Goal: Find specific page/section: Find specific page/section

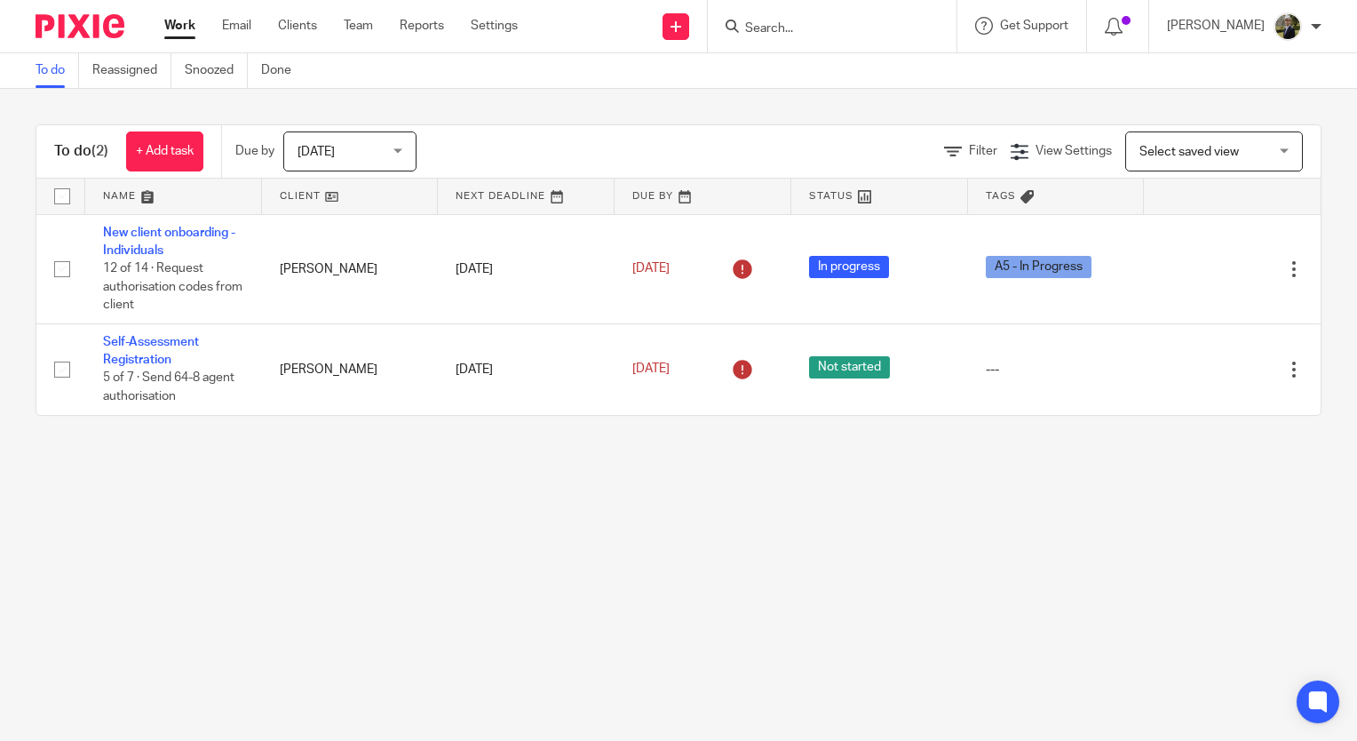
click at [783, 27] on input "Search" at bounding box center [823, 29] width 160 height 16
type input "l"
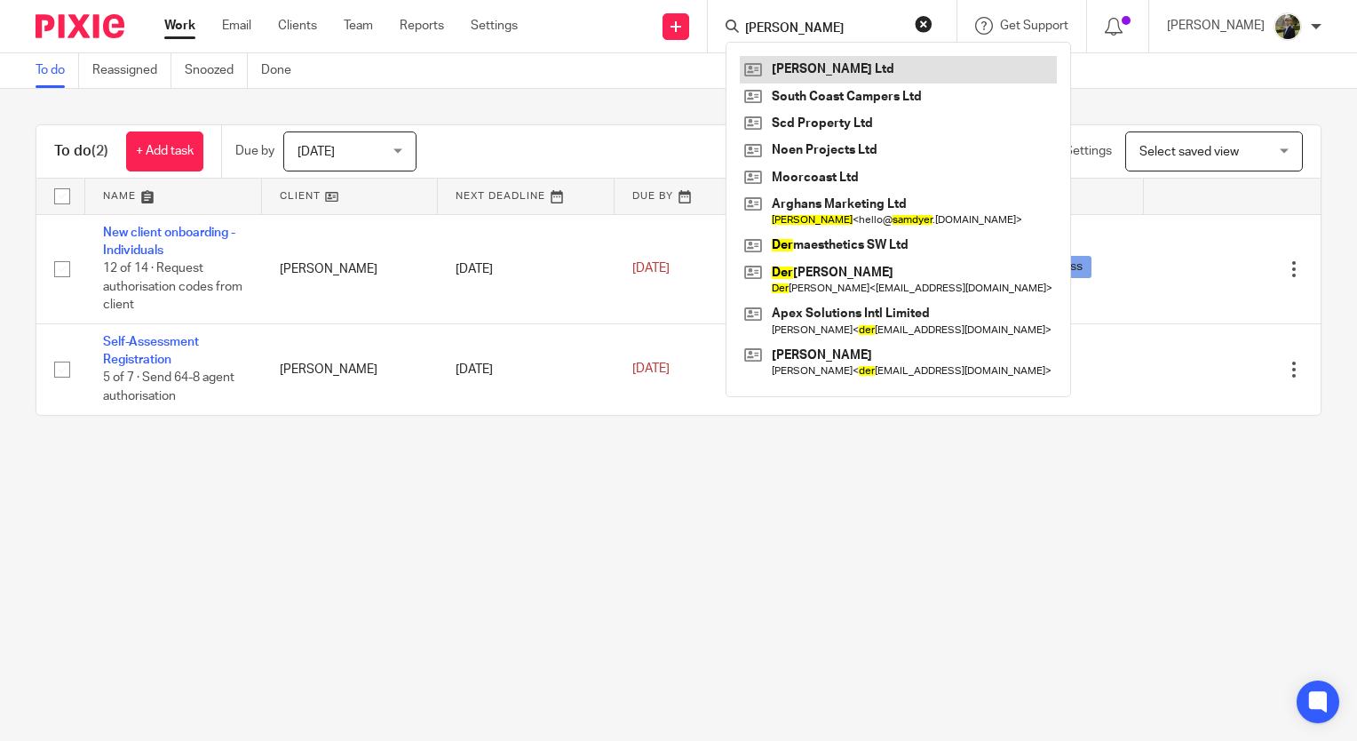
type input "sam dyer"
click at [860, 60] on link at bounding box center [898, 69] width 317 height 27
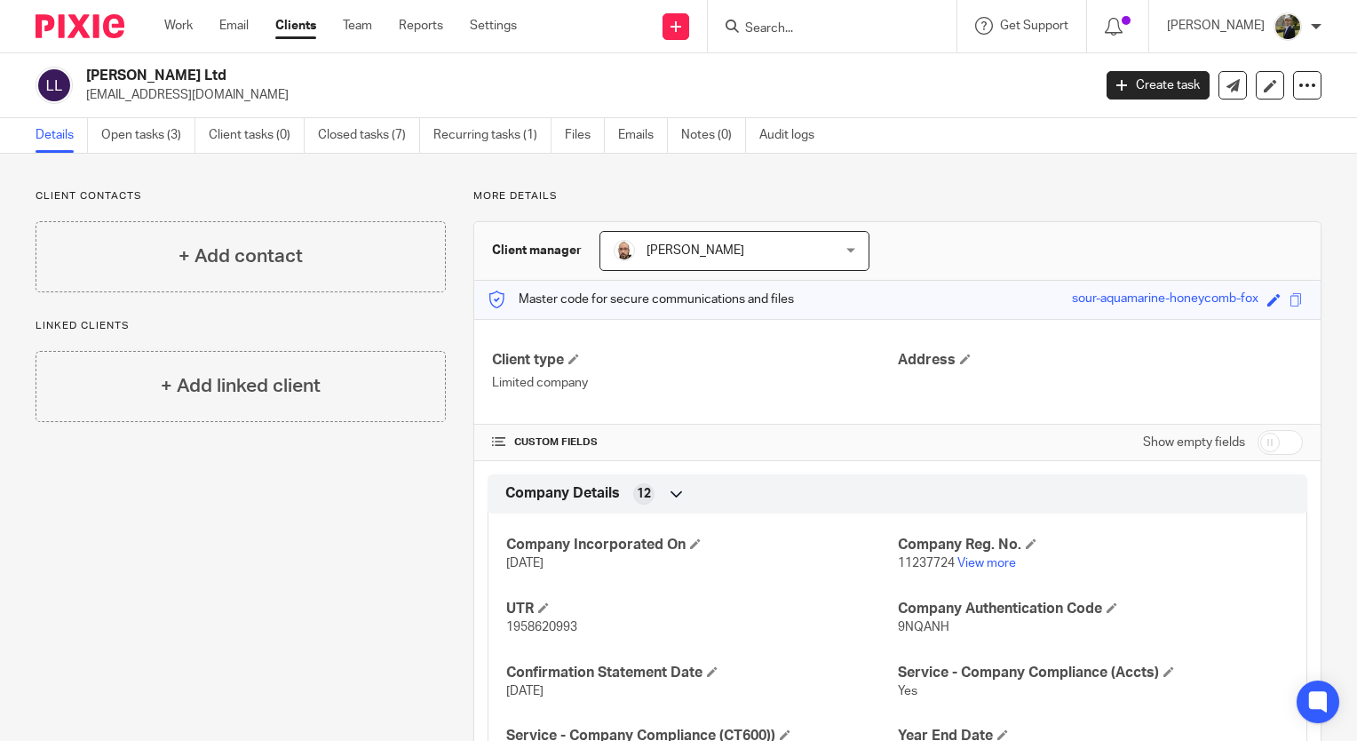
click at [813, 32] on input "Search" at bounding box center [823, 29] width 160 height 16
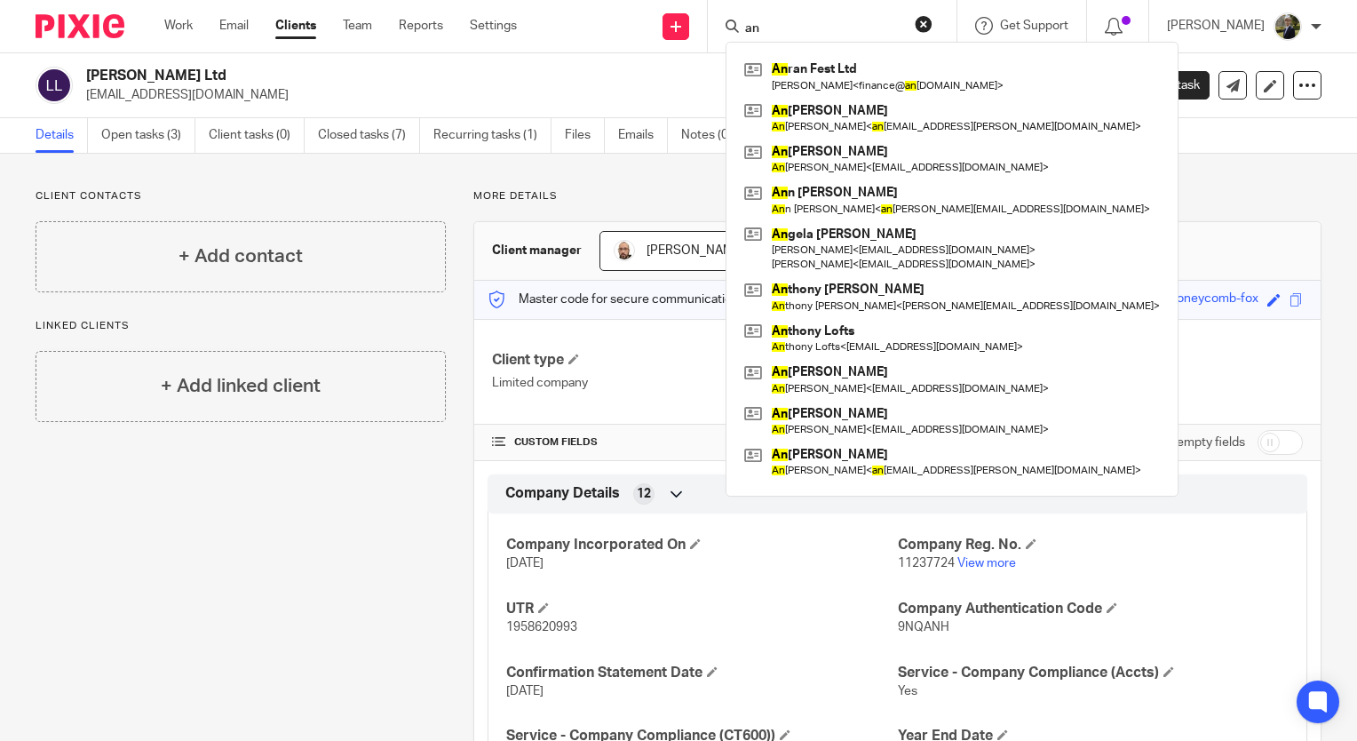
type input "a"
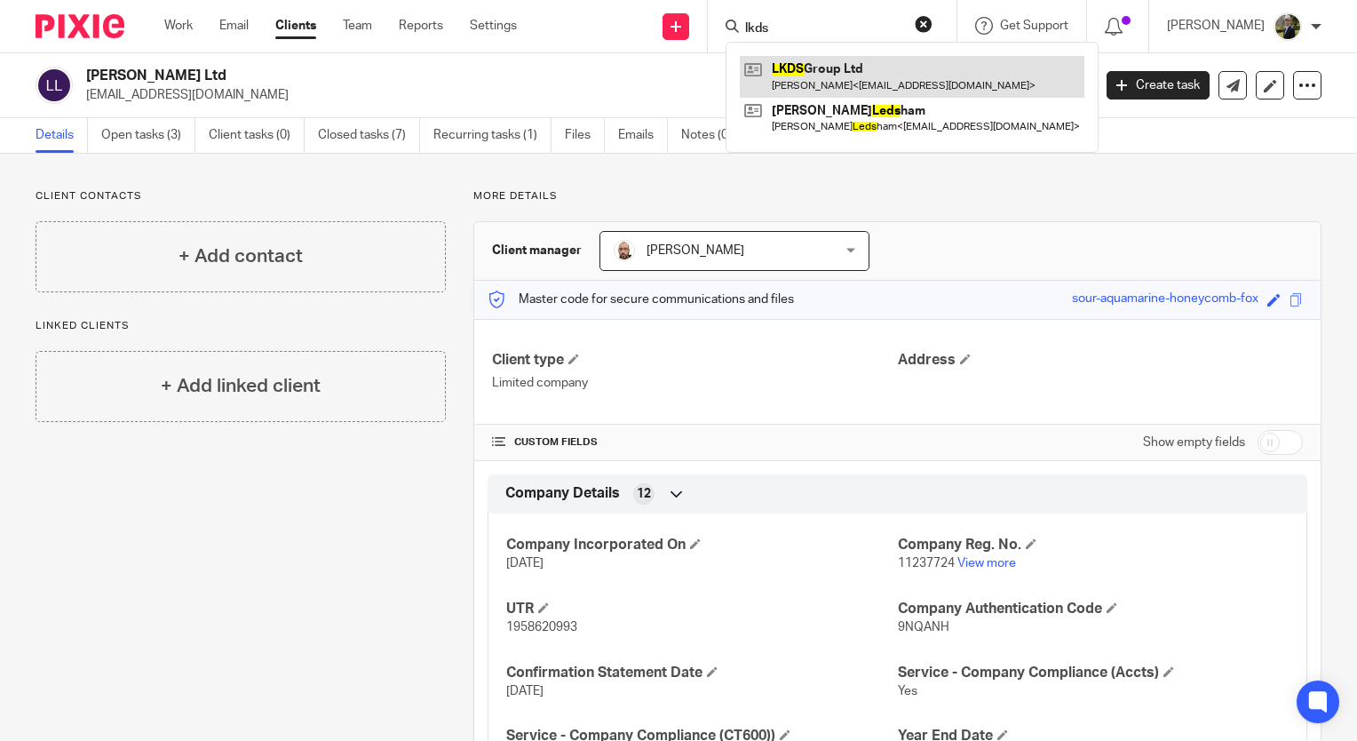
type input "lkds"
click at [810, 80] on link at bounding box center [912, 76] width 345 height 41
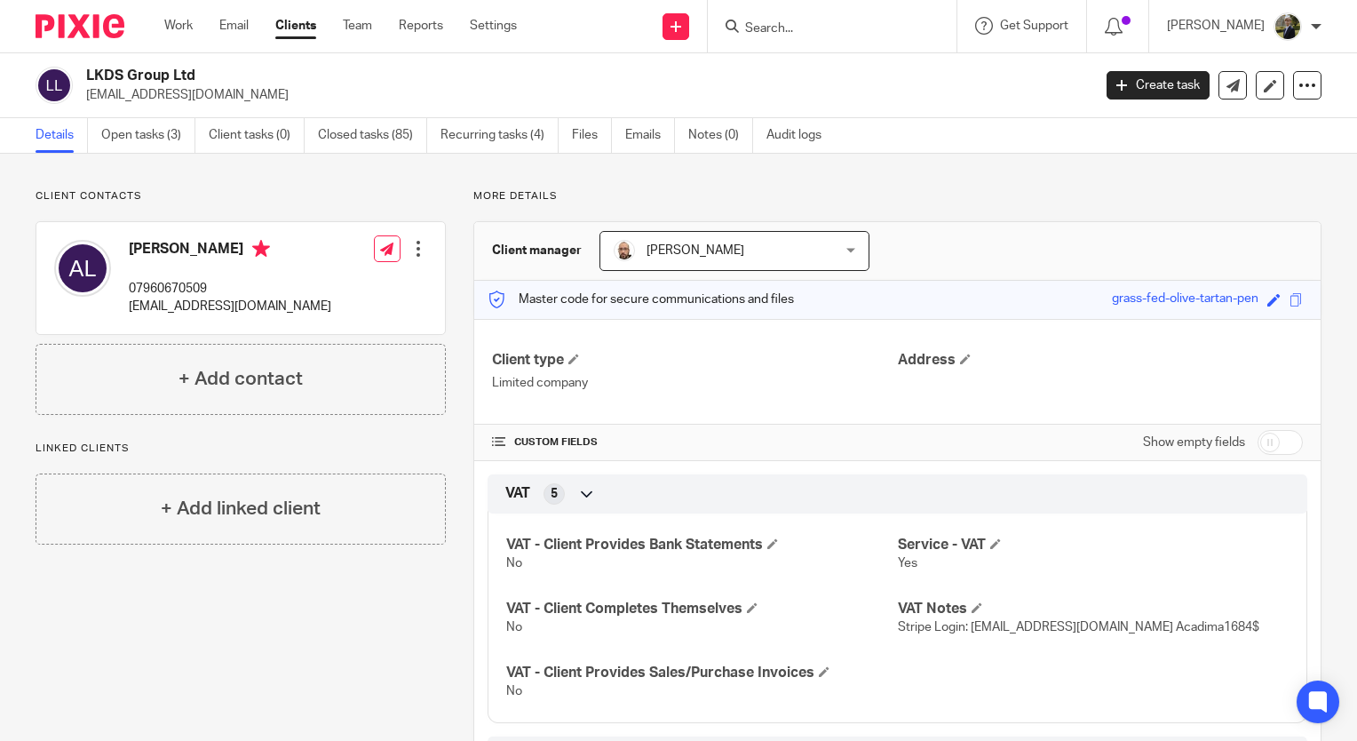
click at [310, 222] on div "Andie Loukaides 07960670509 andietravel@yahoo.com Edit contact Create client fr…" at bounding box center [240, 278] width 409 height 112
click at [774, 34] on input "Search" at bounding box center [823, 29] width 160 height 16
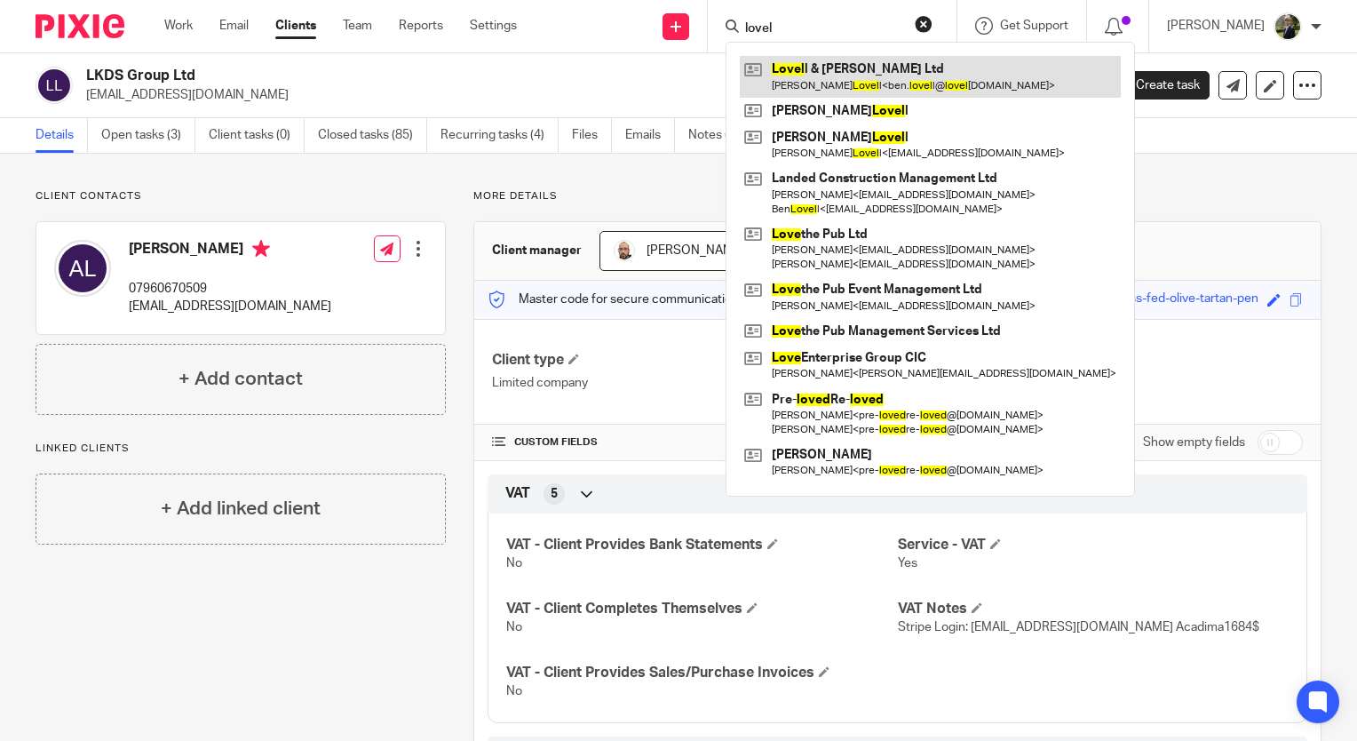
type input "lovel"
click at [860, 68] on link at bounding box center [930, 76] width 381 height 41
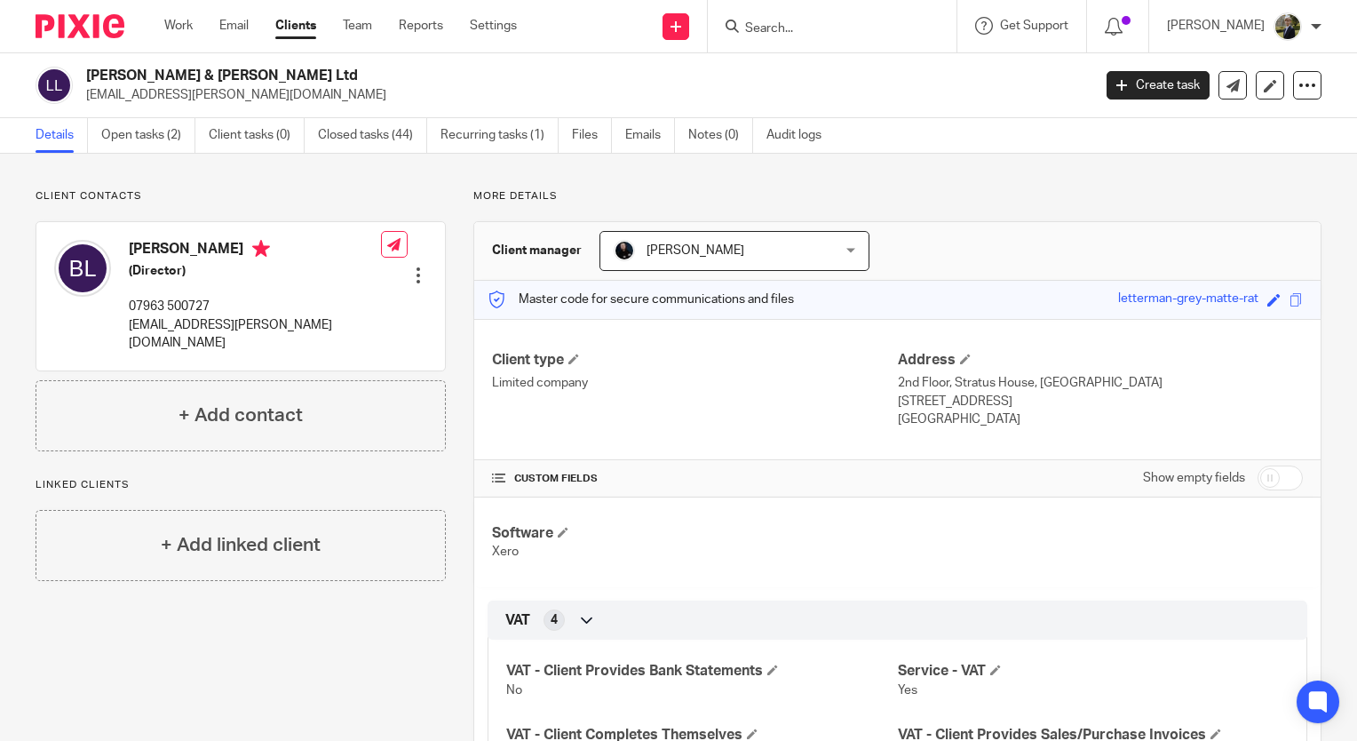
click at [802, 27] on input "Search" at bounding box center [823, 29] width 160 height 16
type input "midngiht"
click at [821, 77] on link at bounding box center [850, 69] width 220 height 27
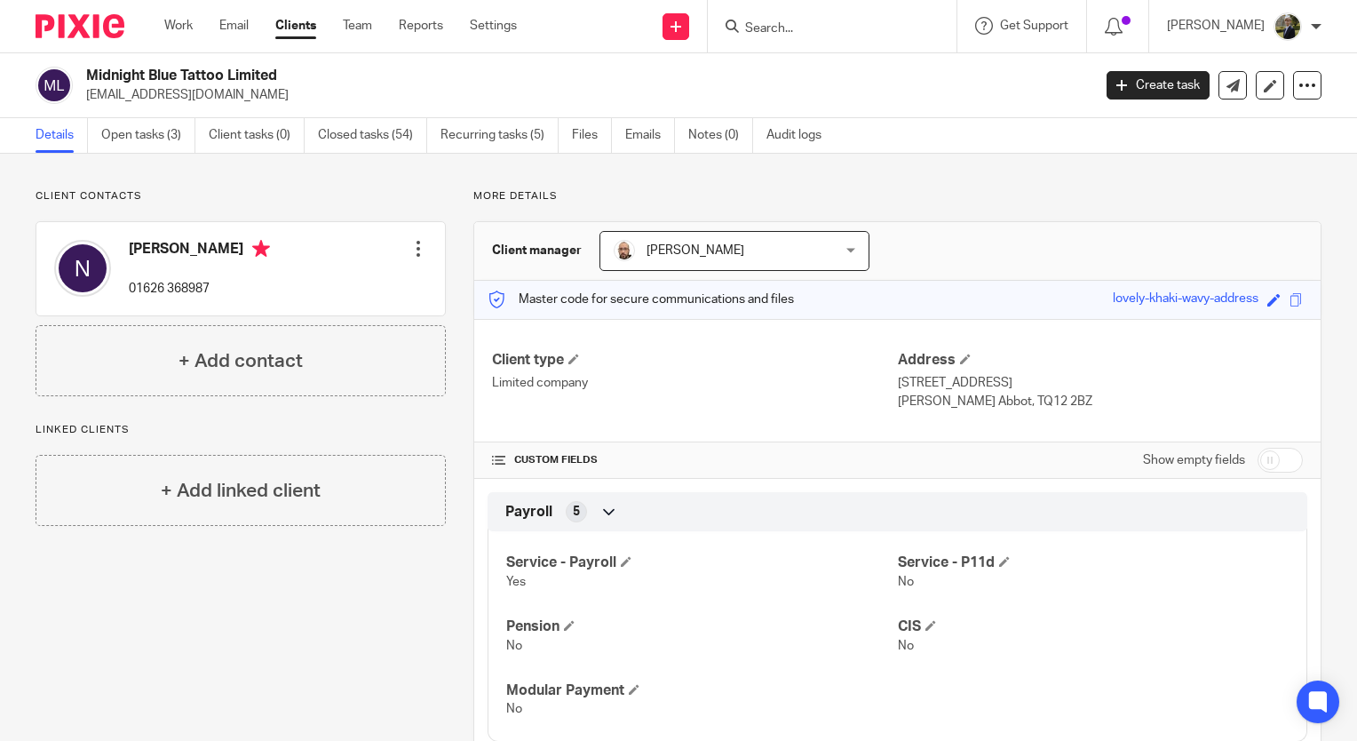
click at [796, 27] on input "Search" at bounding box center [823, 29] width 160 height 16
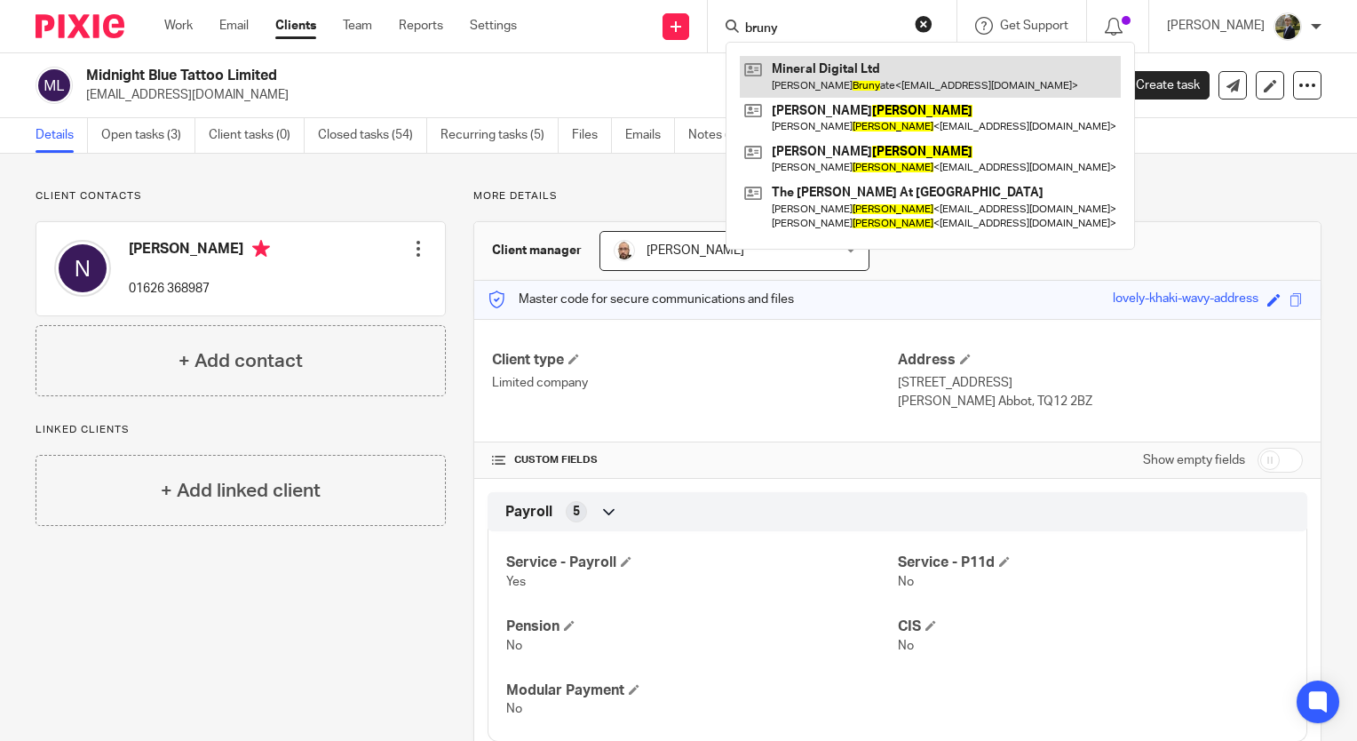
type input "bruny"
click at [832, 76] on link at bounding box center [930, 76] width 381 height 41
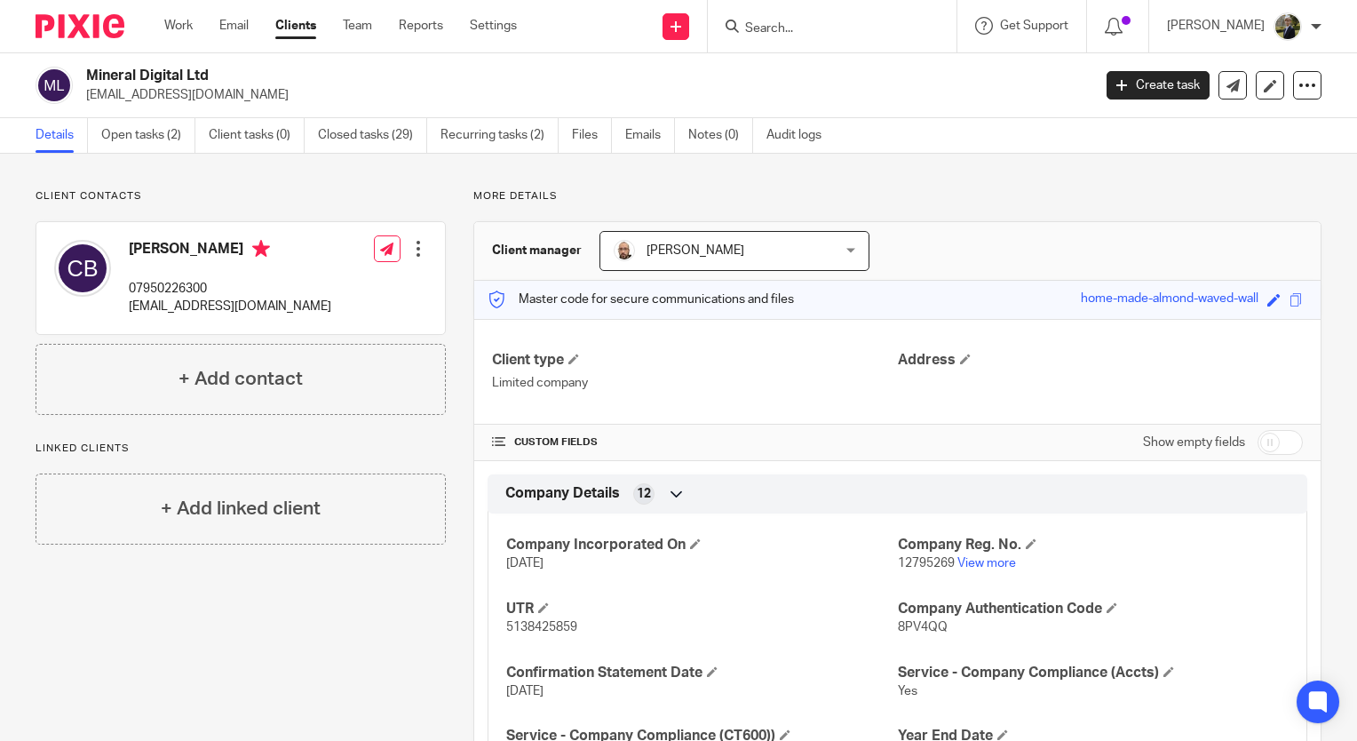
click at [803, 21] on input "Search" at bounding box center [823, 29] width 160 height 16
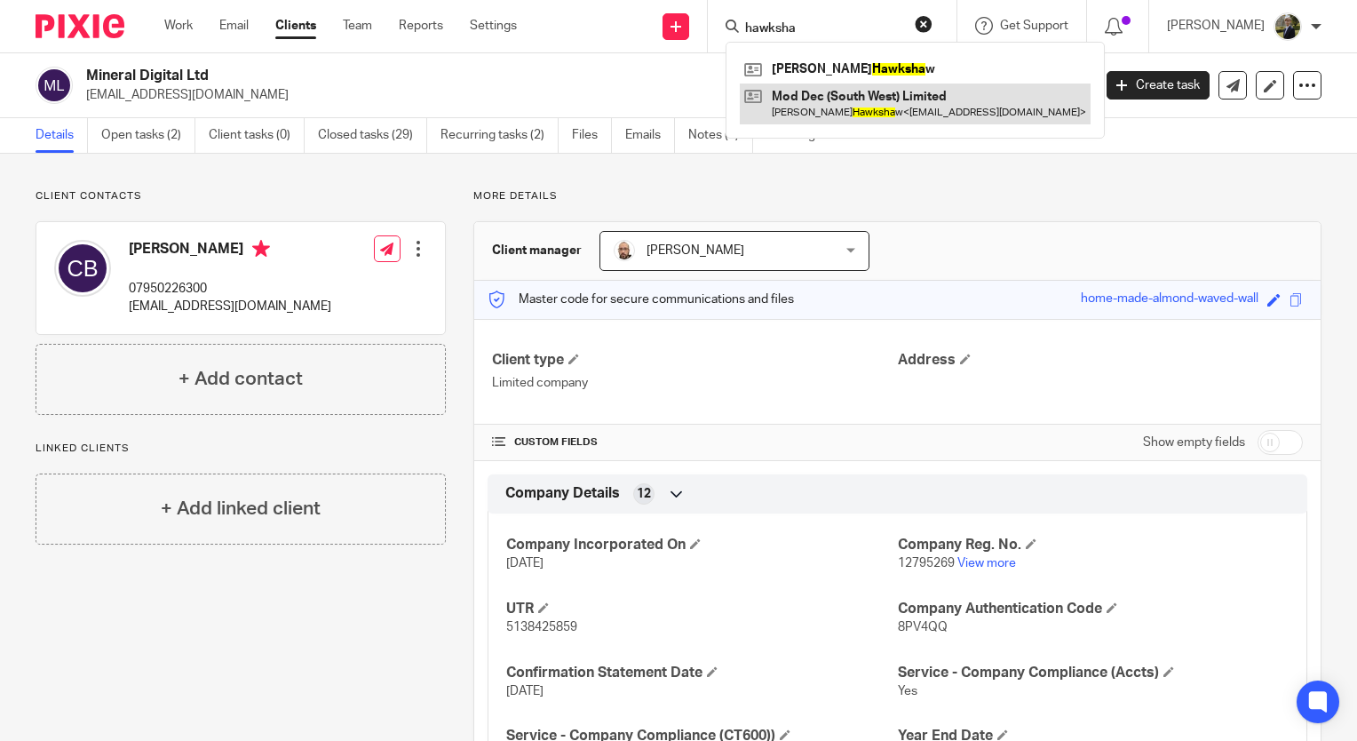
type input "hawksha"
click at [846, 94] on link at bounding box center [915, 103] width 351 height 41
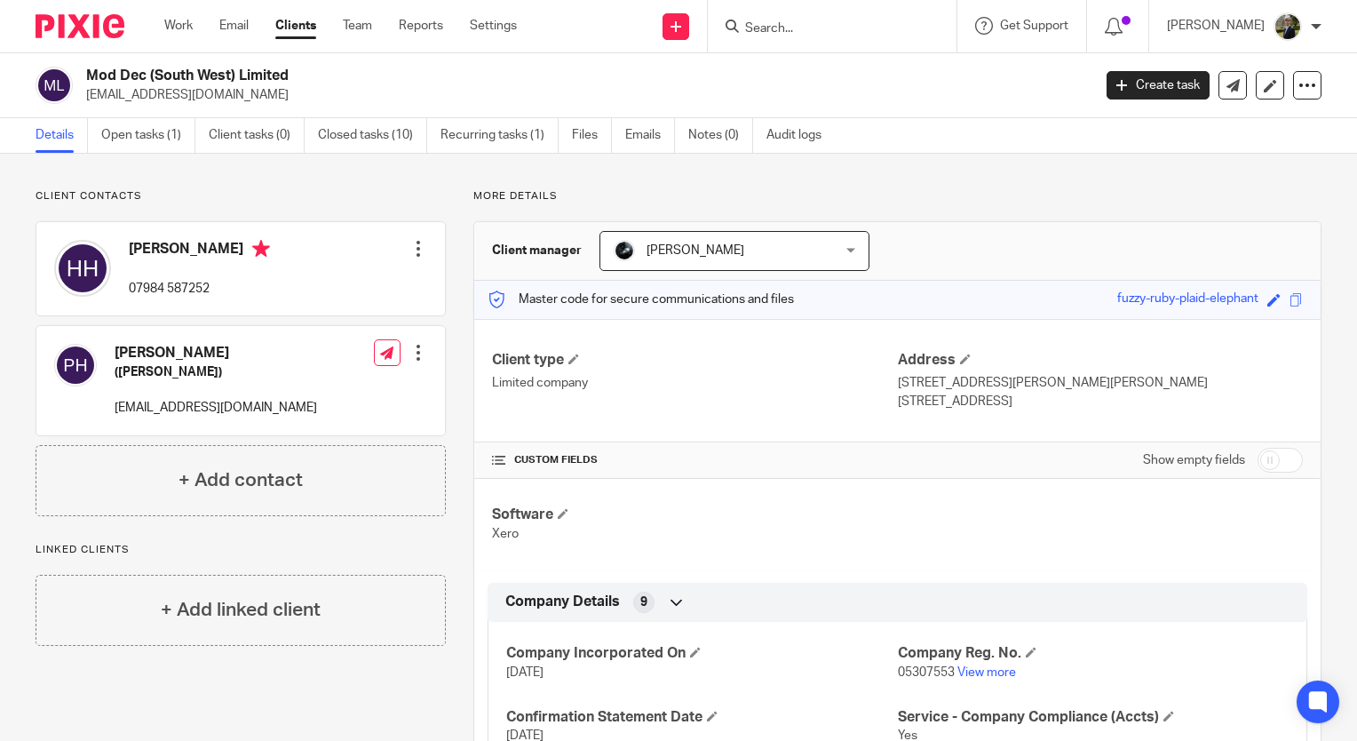
click at [839, 25] on input "Search" at bounding box center [823, 29] width 160 height 16
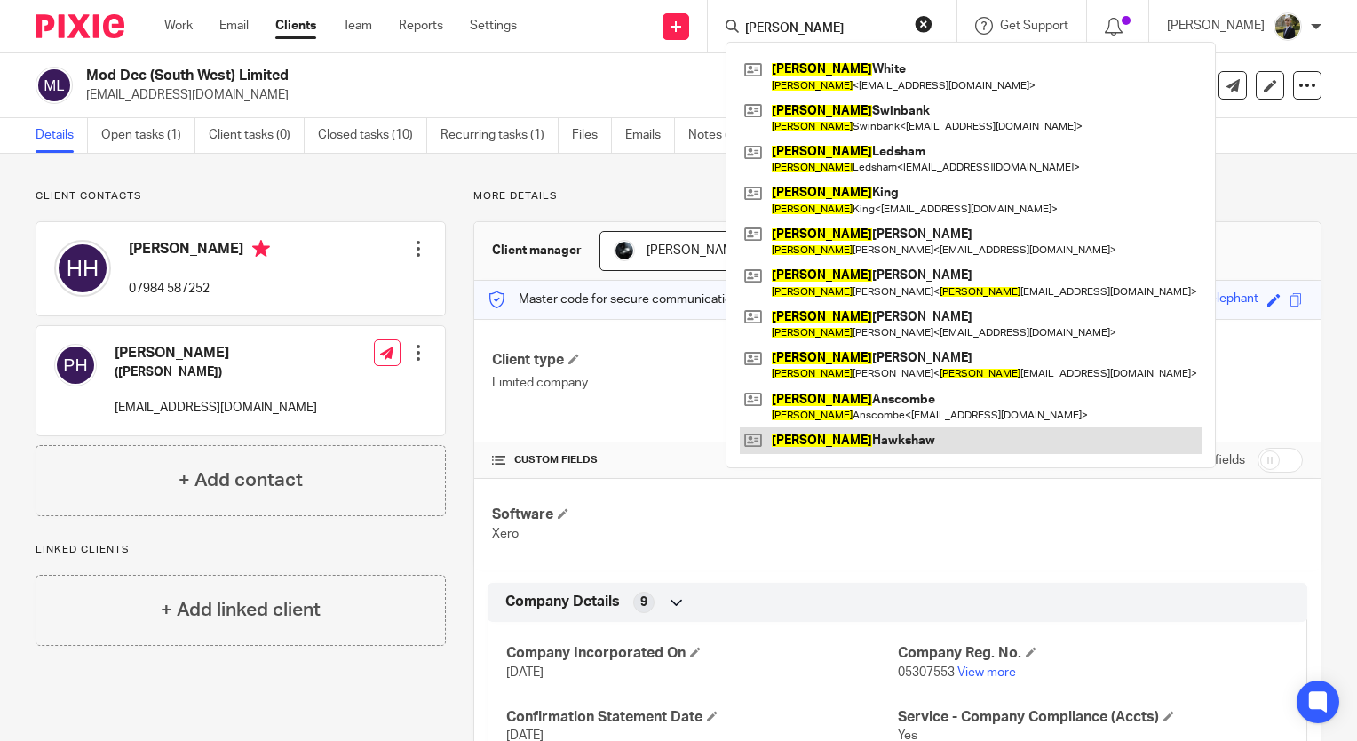
type input "[PERSON_NAME]"
click at [837, 439] on link at bounding box center [971, 440] width 462 height 27
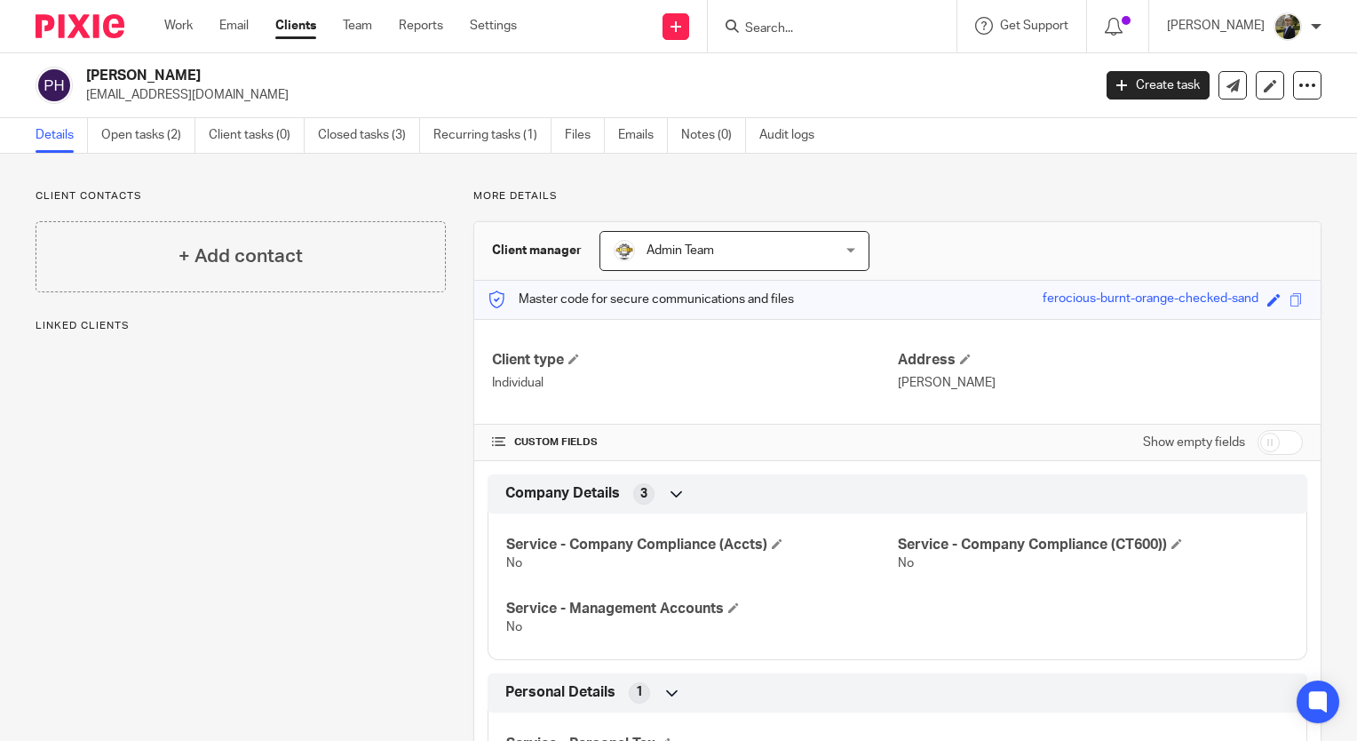
click at [902, 27] on input "Search" at bounding box center [823, 29] width 160 height 16
type input "mineral"
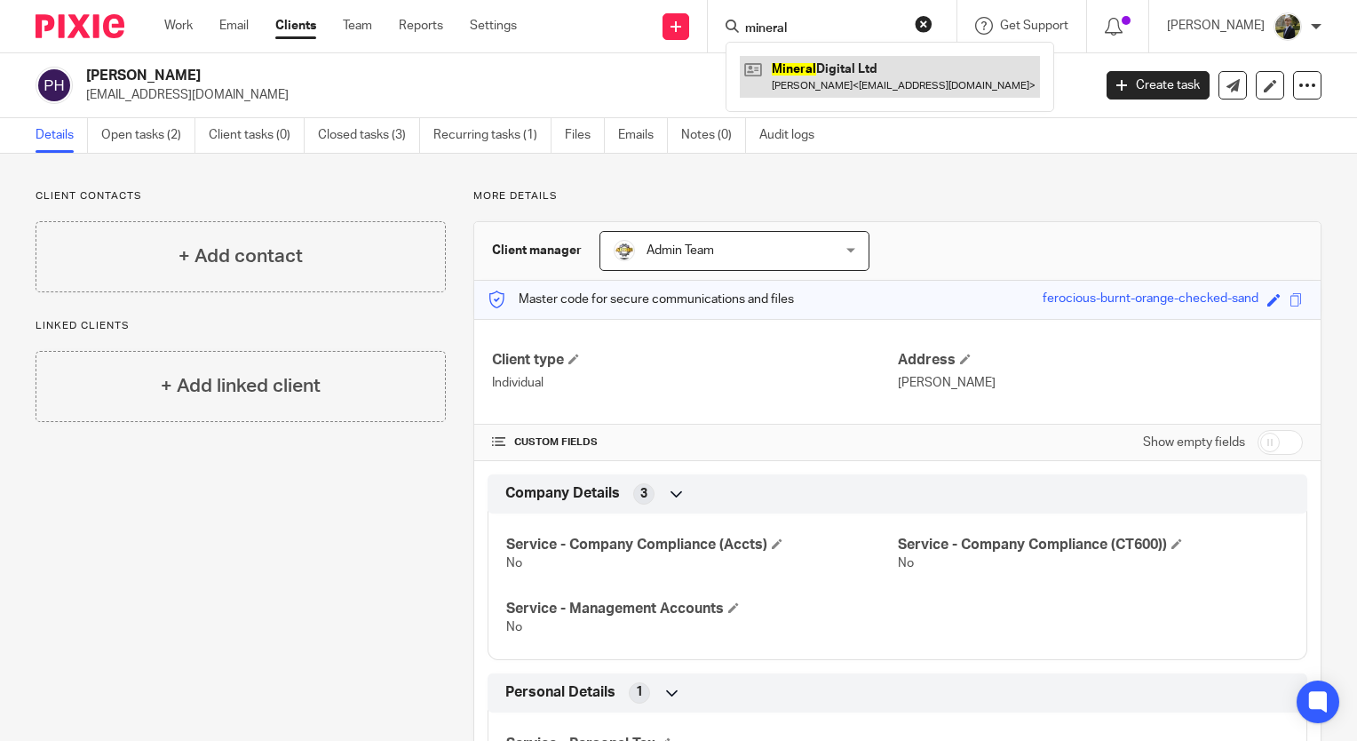
click at [931, 71] on link at bounding box center [890, 76] width 300 height 41
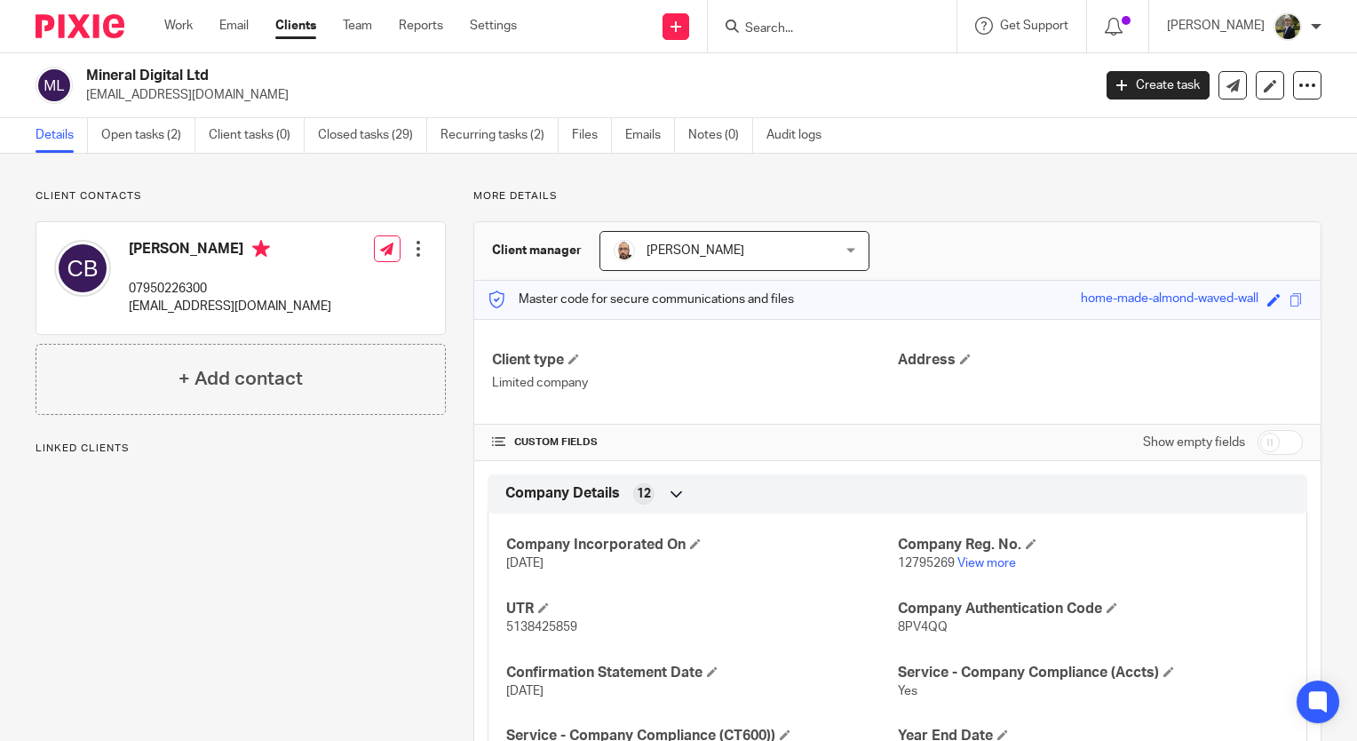
click at [875, 29] on input "Search" at bounding box center [823, 29] width 160 height 16
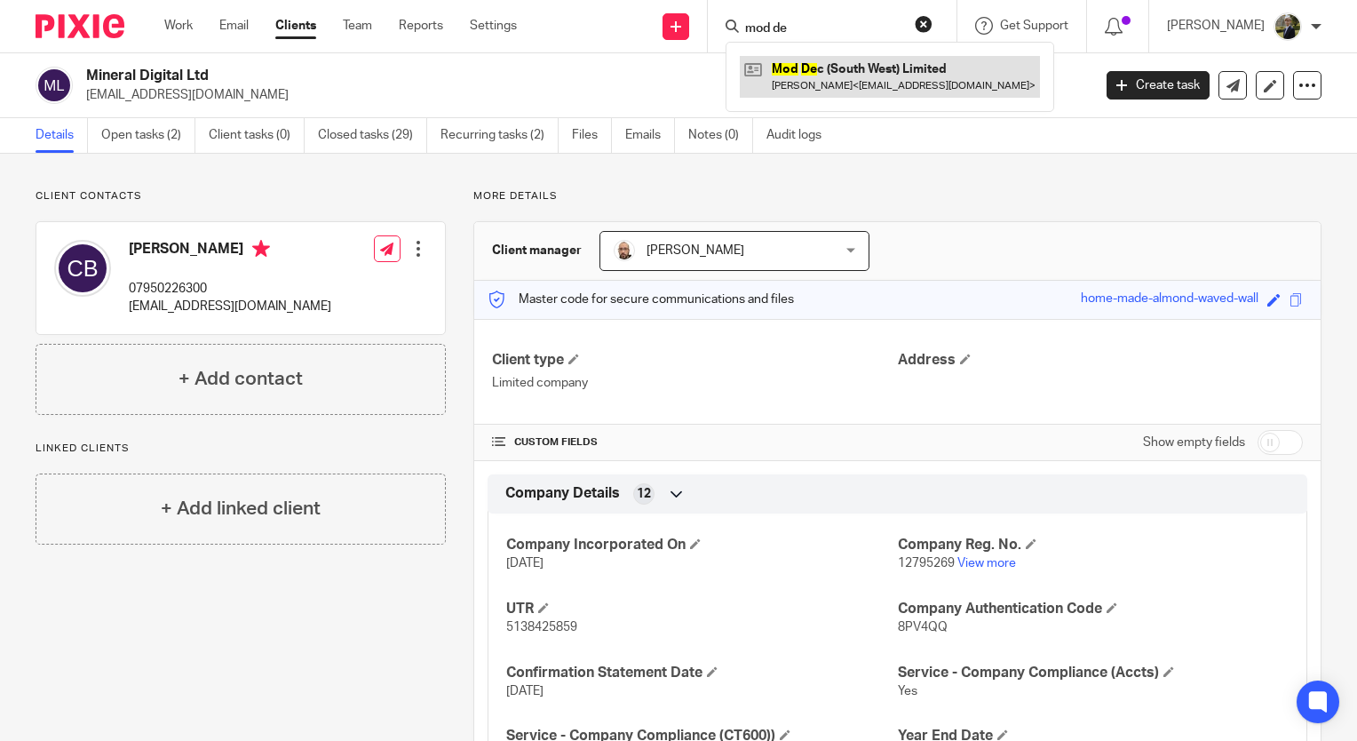
type input "mod de"
click at [843, 80] on link at bounding box center [890, 76] width 300 height 41
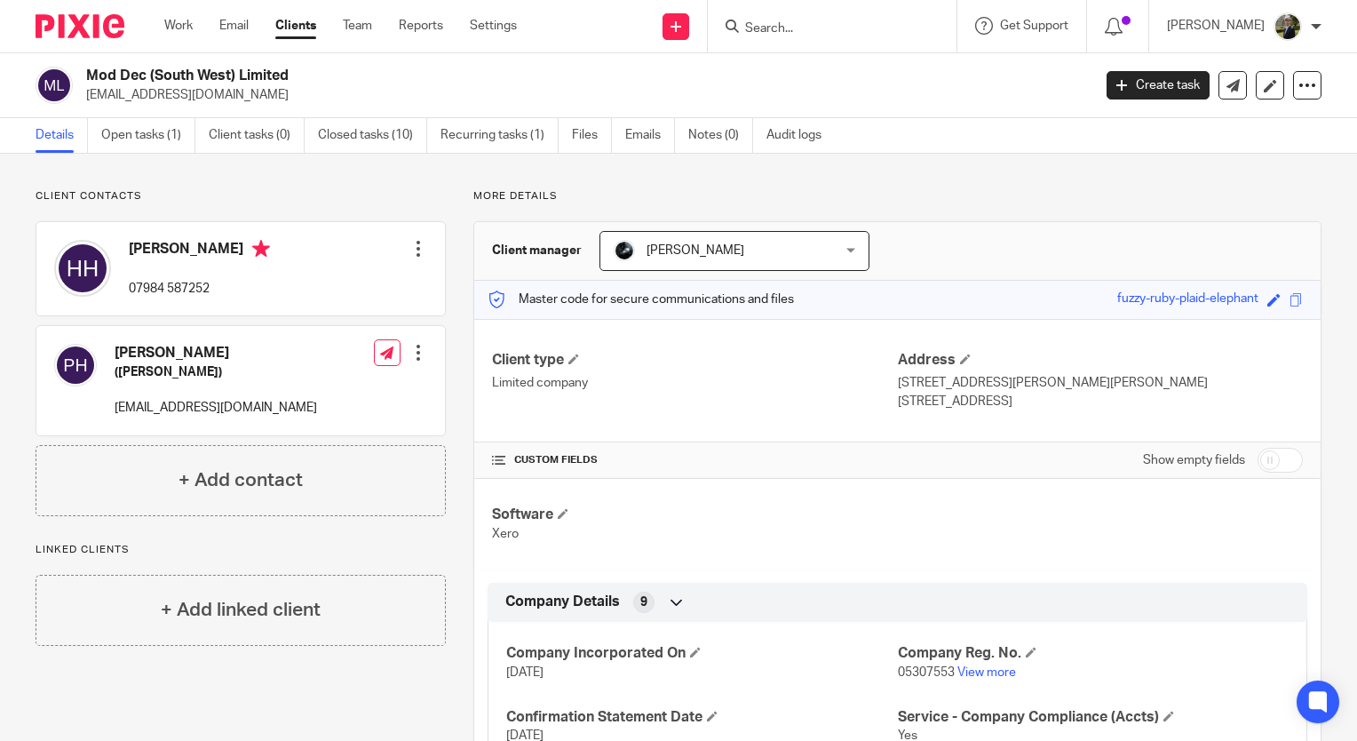
click at [803, 34] on input "Search" at bounding box center [823, 29] width 160 height 16
type input "d"
type input "north hill"
click at [859, 68] on link at bounding box center [902, 69] width 324 height 27
